Goal: Task Accomplishment & Management: Use online tool/utility

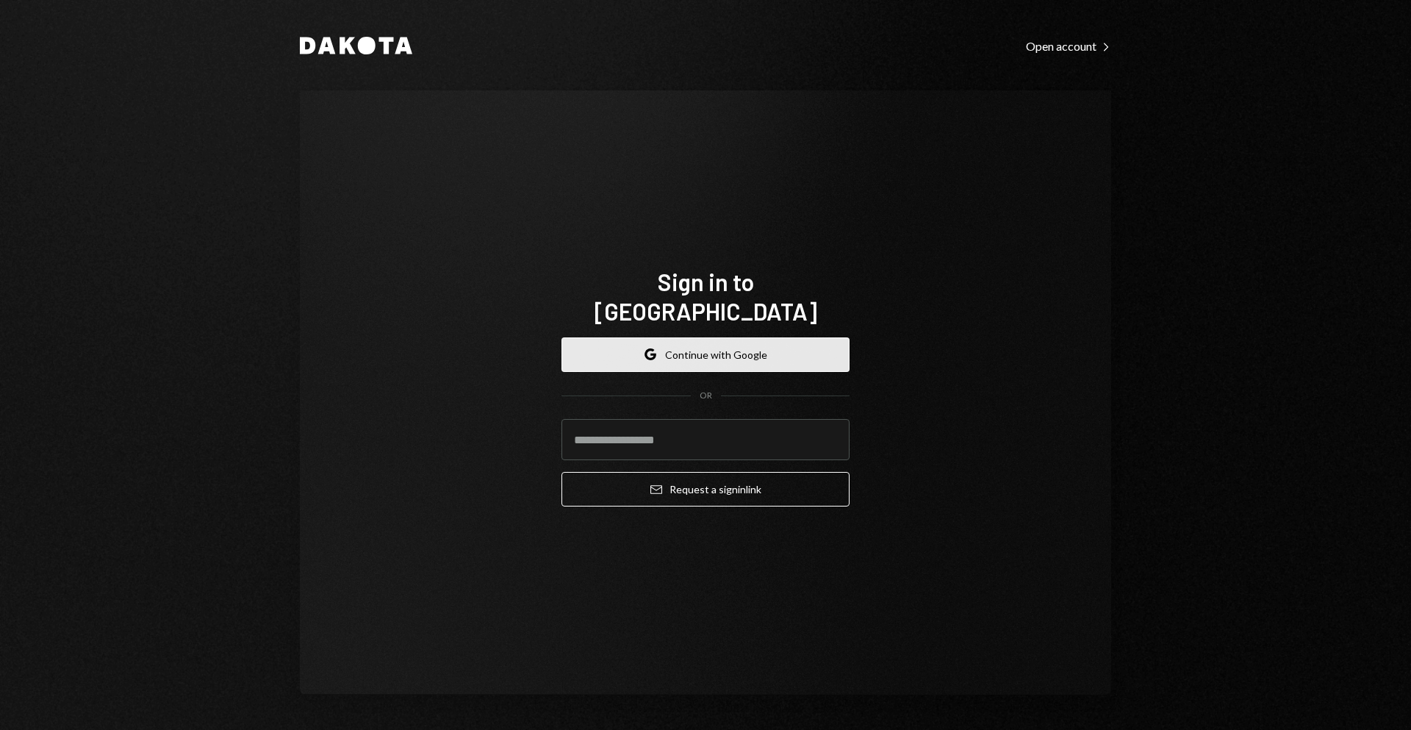
click at [695, 351] on button "Google Continue with Google" at bounding box center [706, 354] width 288 height 35
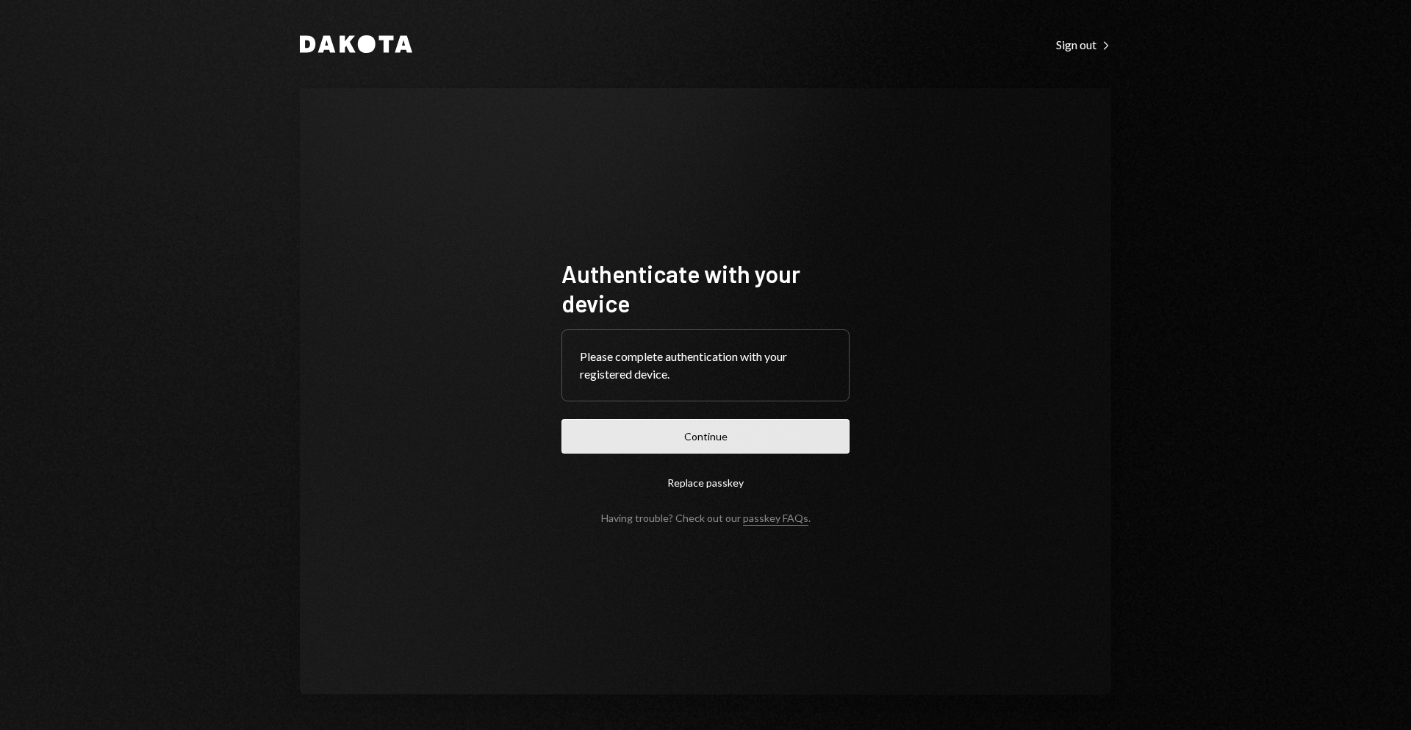
click at [729, 438] on button "Continue" at bounding box center [706, 436] width 288 height 35
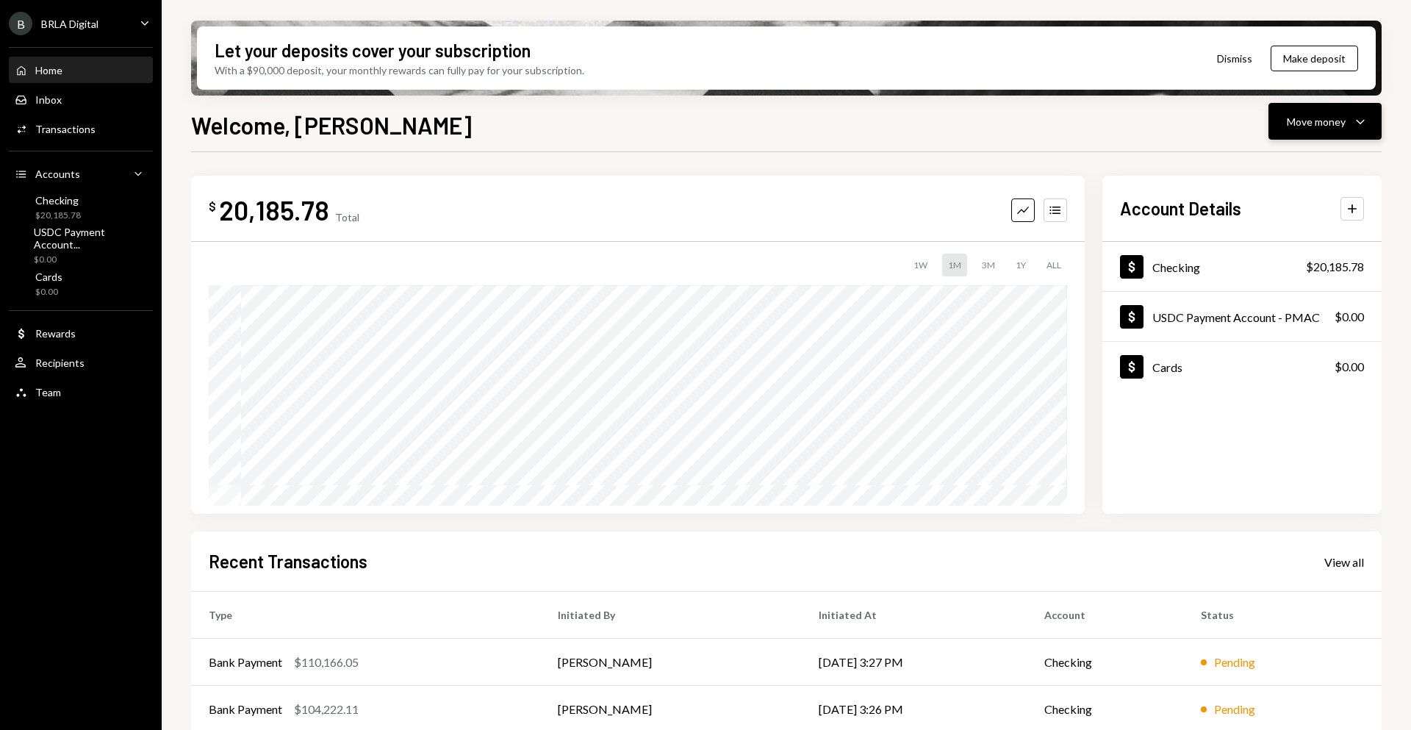
click at [1289, 129] on div "Move money Caret Down" at bounding box center [1325, 121] width 76 height 18
click at [1261, 170] on div "Send" at bounding box center [1313, 165] width 107 height 15
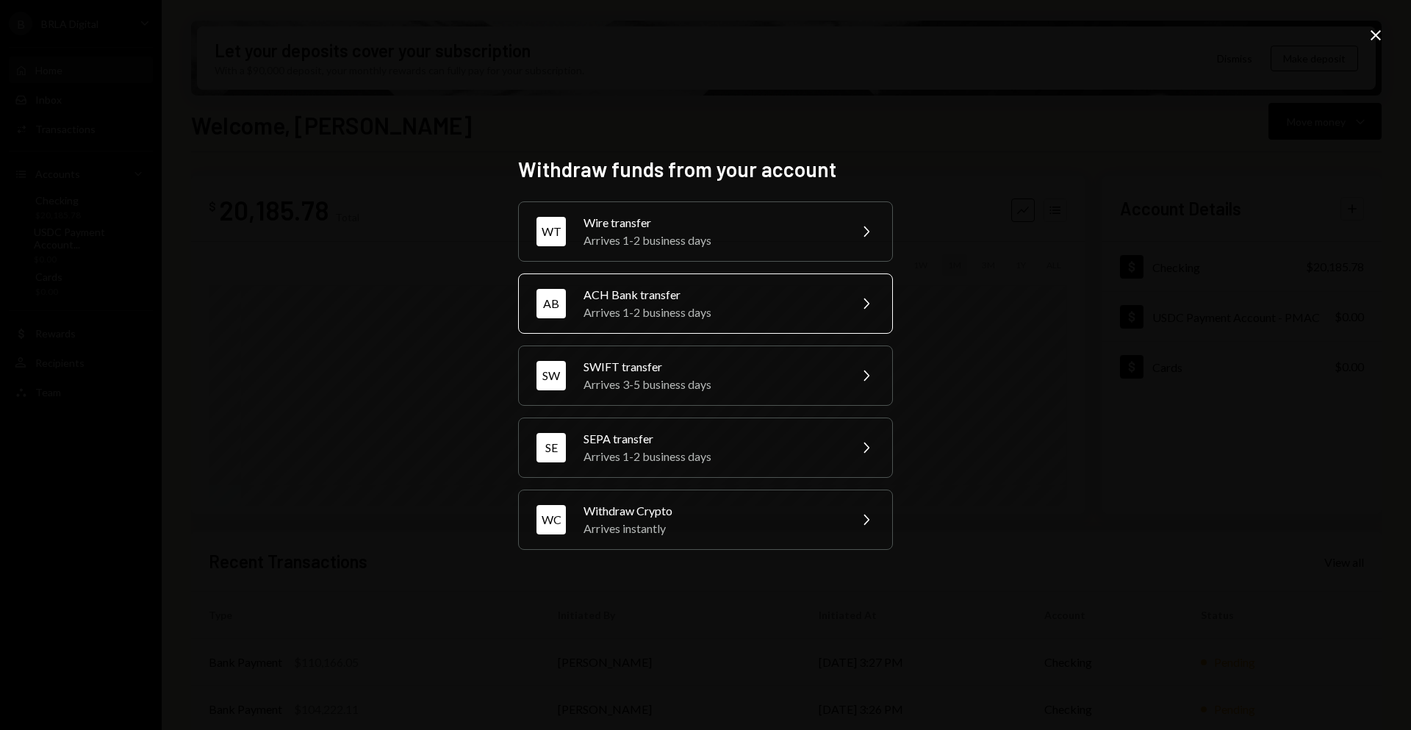
click at [737, 304] on div "Arrives 1-2 business days" at bounding box center [712, 313] width 256 height 18
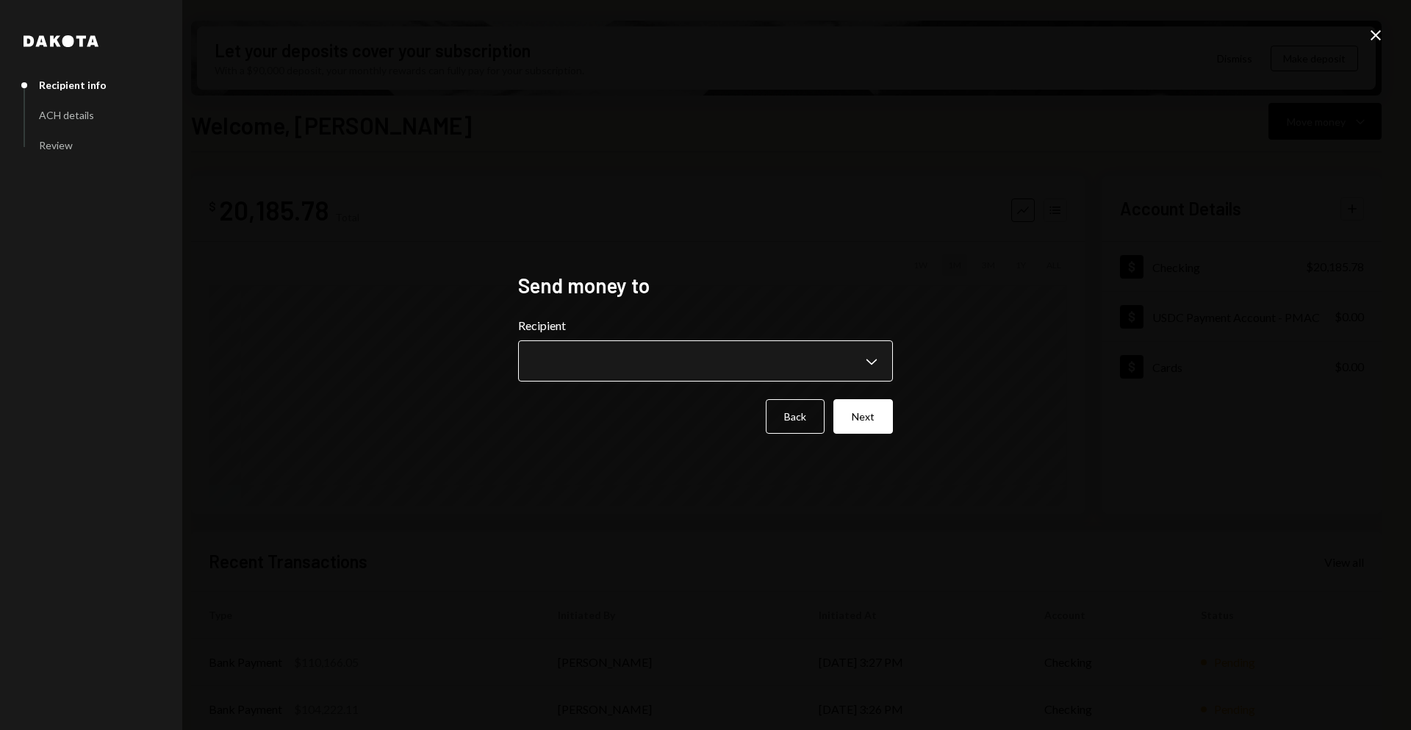
click at [711, 365] on body "B BRLA Digital Caret Down Home Home Inbox Inbox Activities Transactions Account…" at bounding box center [705, 365] width 1411 height 730
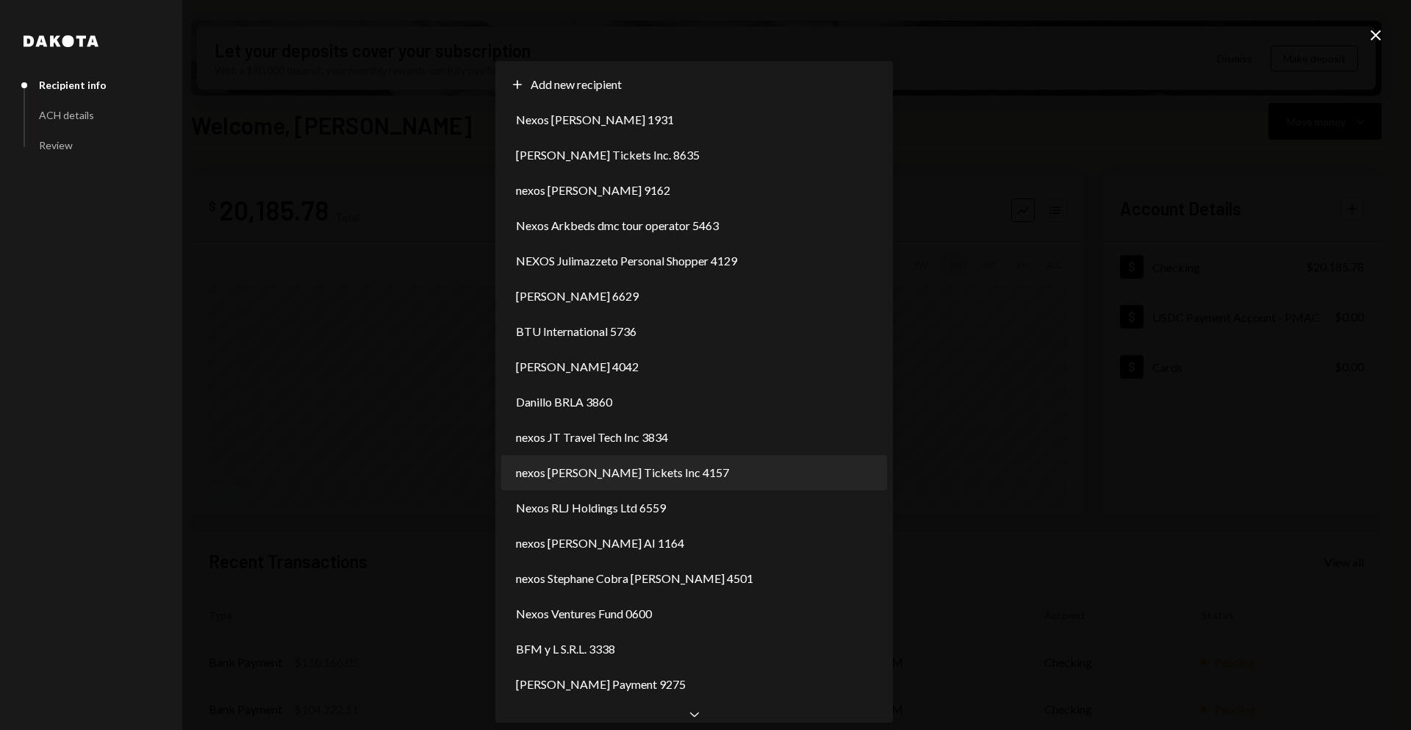
select select "**********"
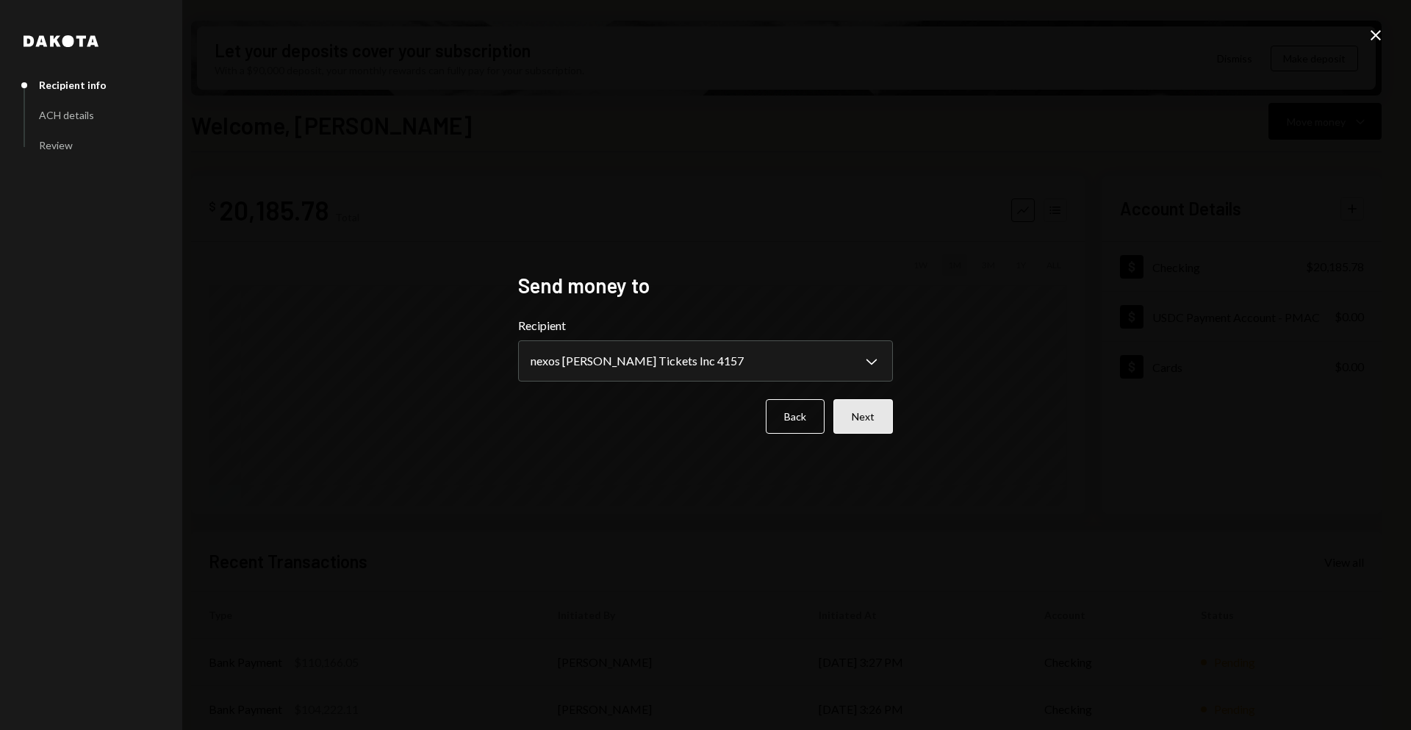
click at [881, 421] on button "Next" at bounding box center [864, 416] width 60 height 35
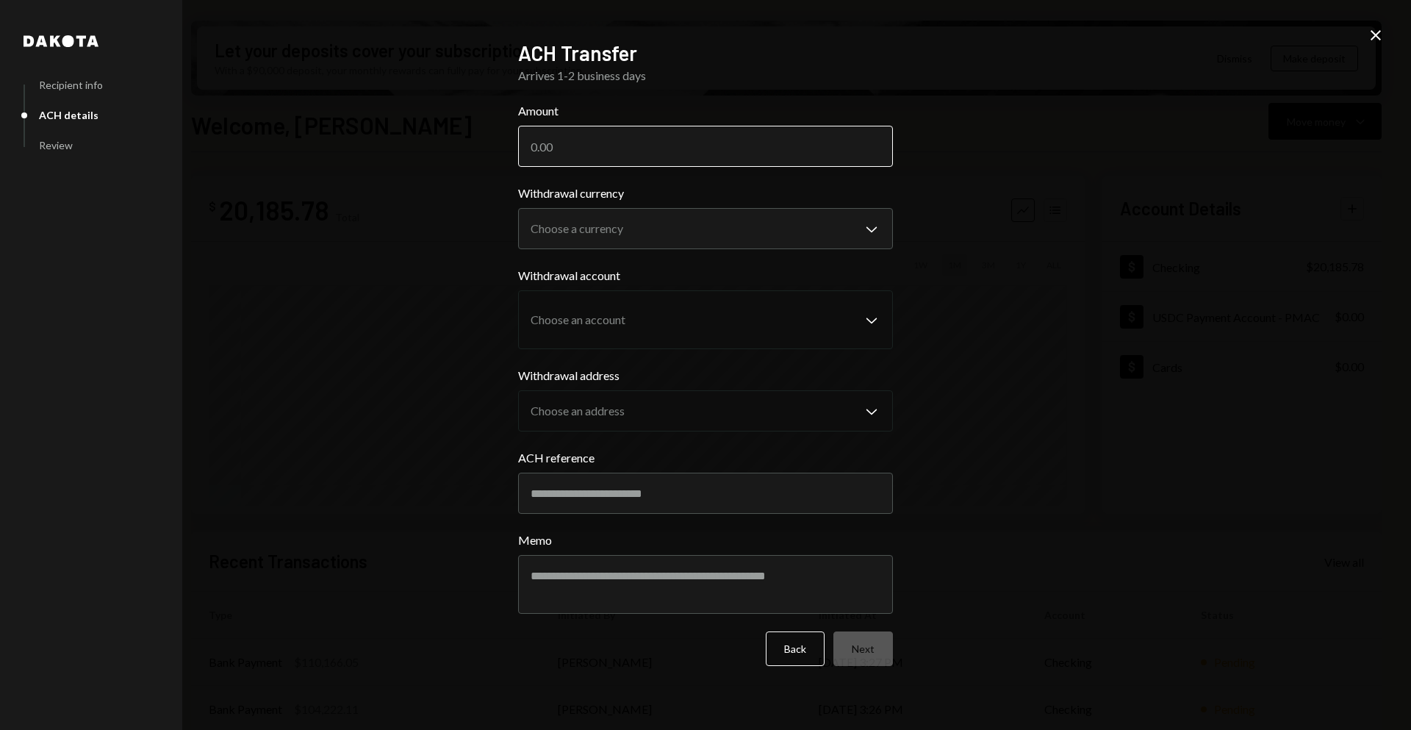
drag, startPoint x: 723, startPoint y: 172, endPoint x: 717, endPoint y: 158, distance: 14.9
click at [722, 171] on form "**********" at bounding box center [705, 384] width 375 height 564
click at [717, 158] on input "Amount" at bounding box center [705, 146] width 375 height 41
paste input "110868.00"
type input "110868.00"
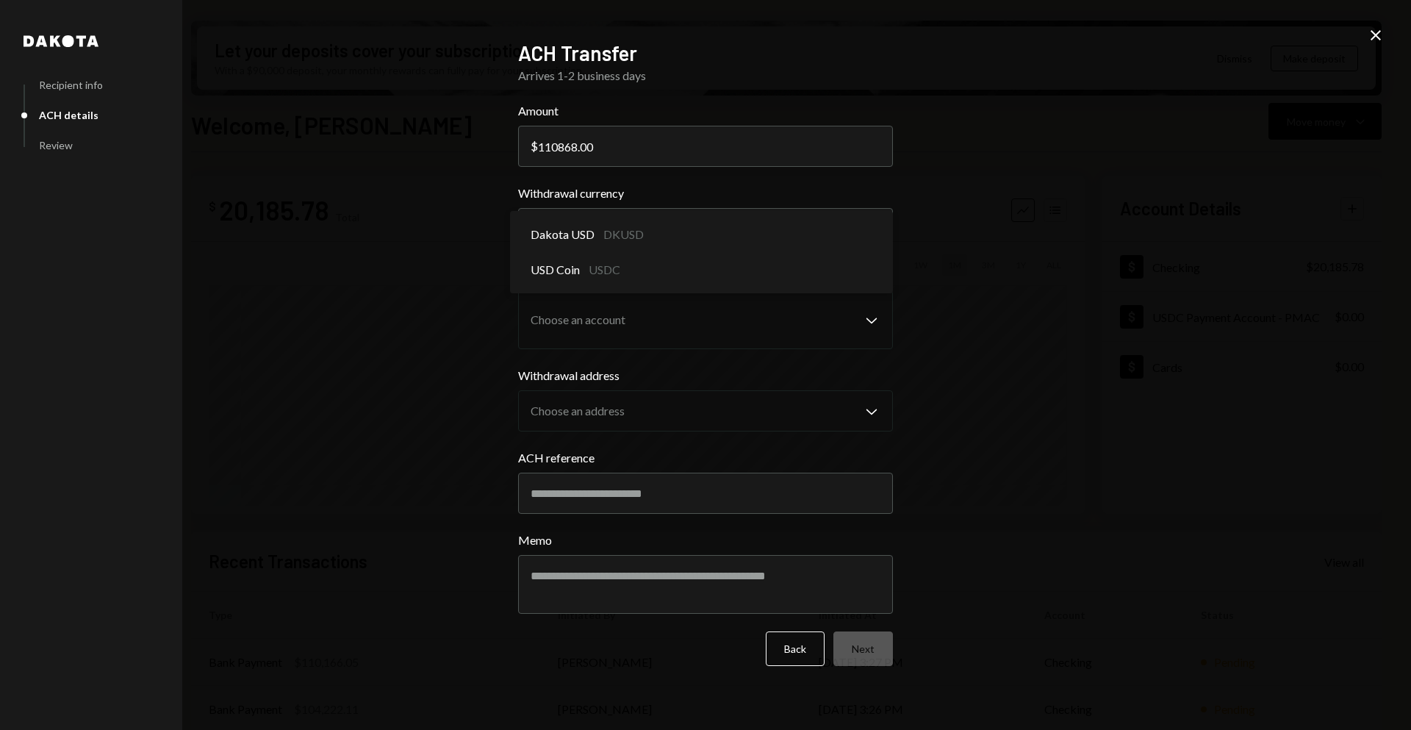
click at [765, 227] on body "B BRLA Digital Caret Down Home Home Inbox Inbox Activities Transactions Account…" at bounding box center [705, 365] width 1411 height 730
select select "****"
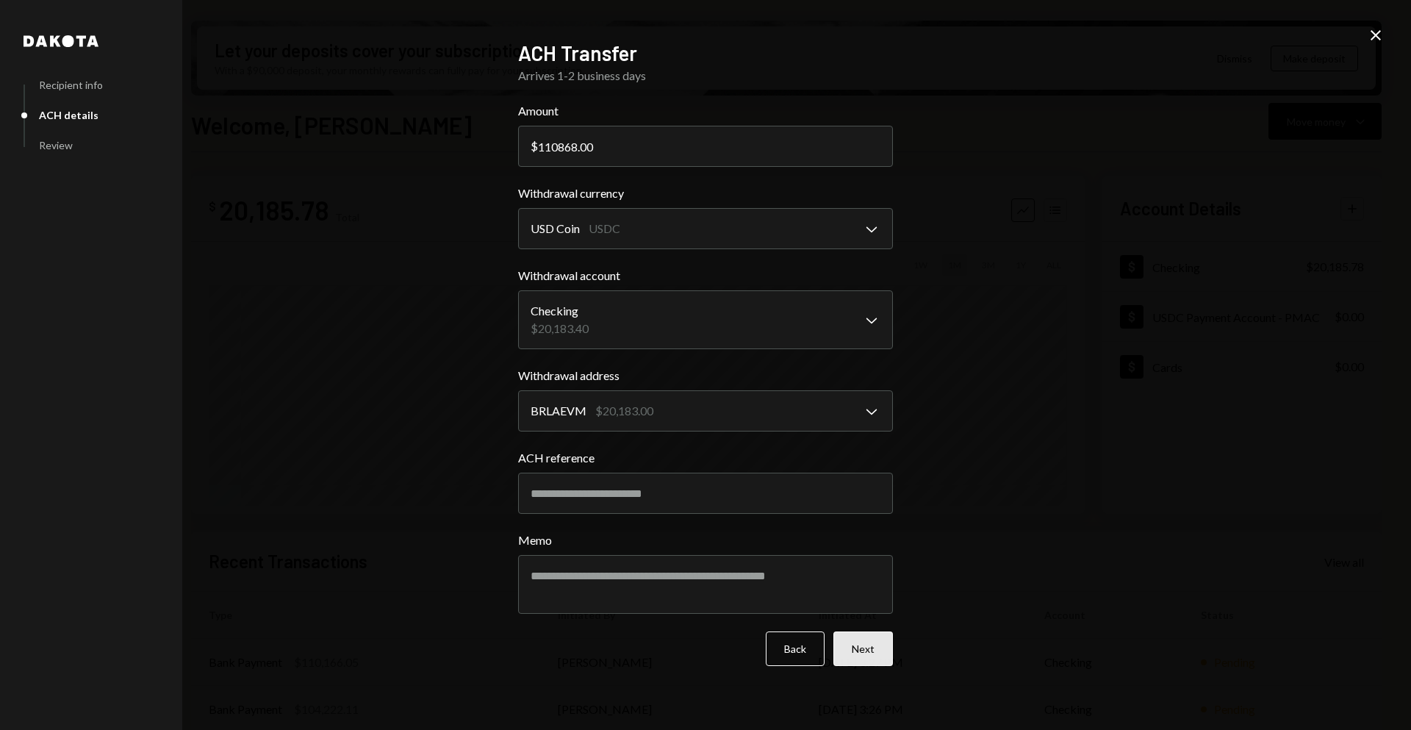
click at [881, 646] on button "Next" at bounding box center [864, 648] width 60 height 35
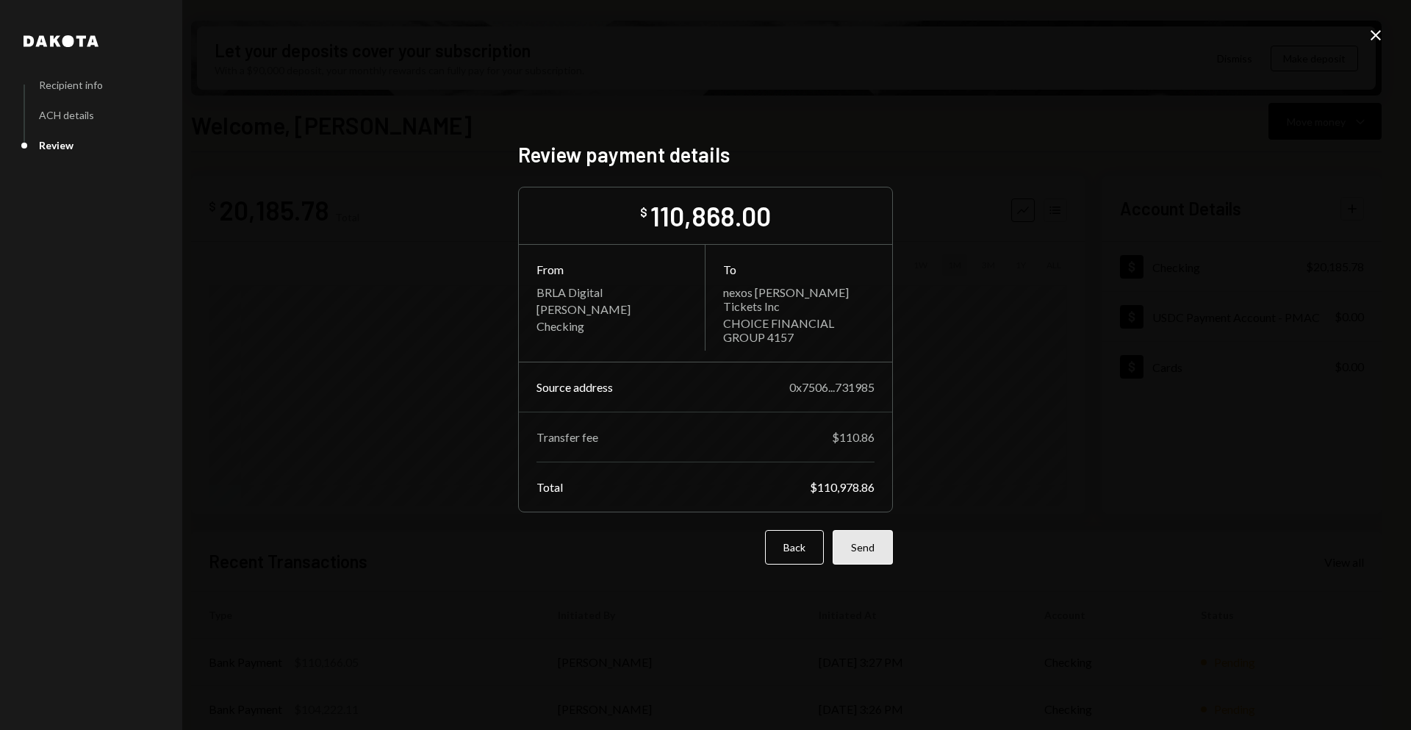
click at [876, 554] on button "Send" at bounding box center [863, 547] width 60 height 35
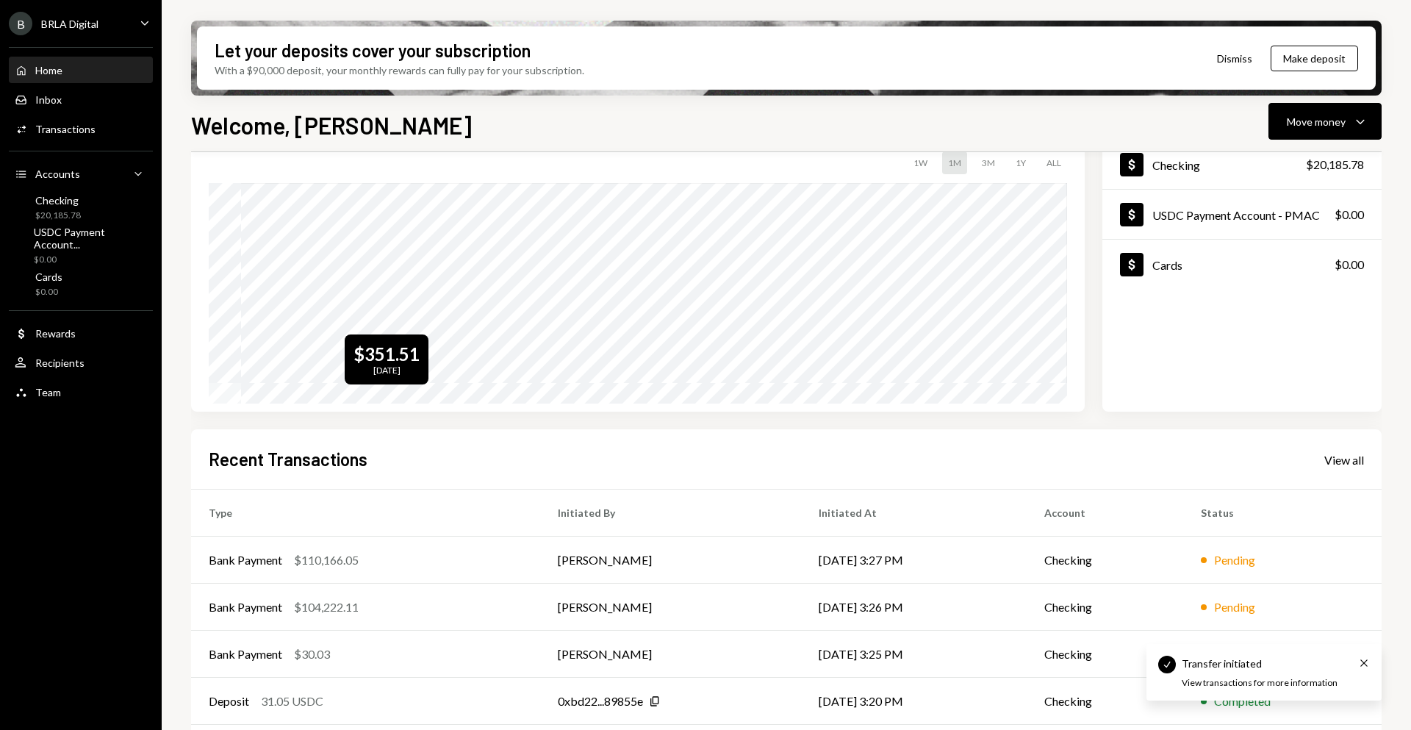
scroll to position [157, 0]
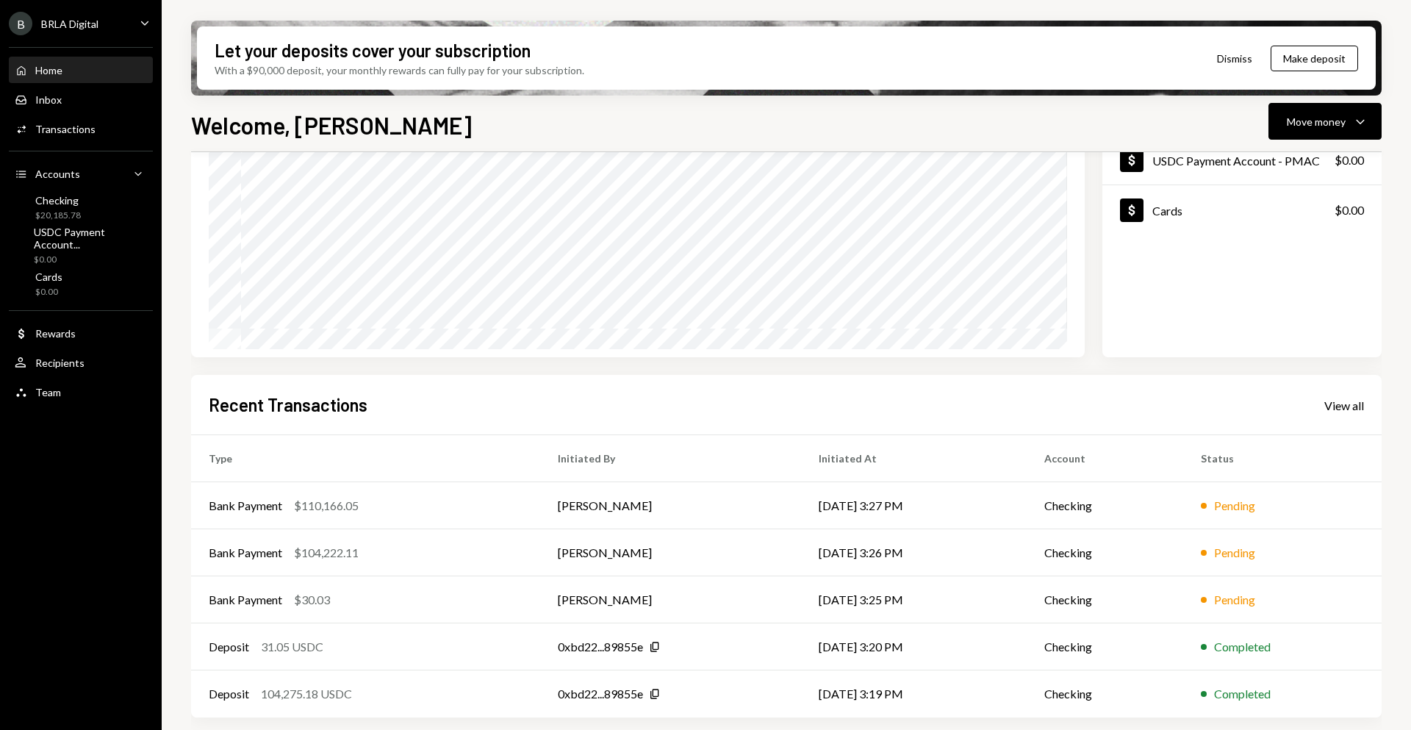
click at [77, 71] on div "Home Home" at bounding box center [81, 70] width 132 height 13
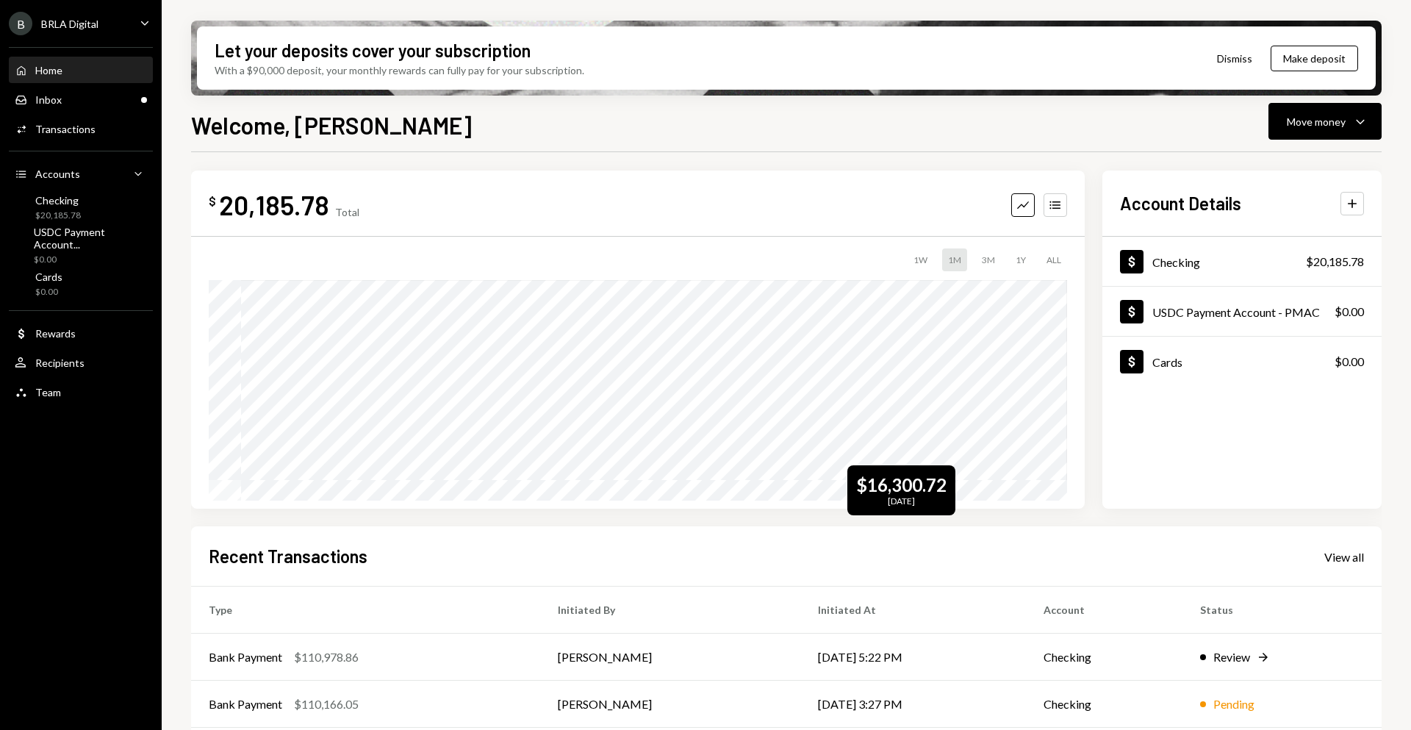
scroll to position [0, 0]
